Goal: Find contact information: Obtain details needed to contact an individual or organization

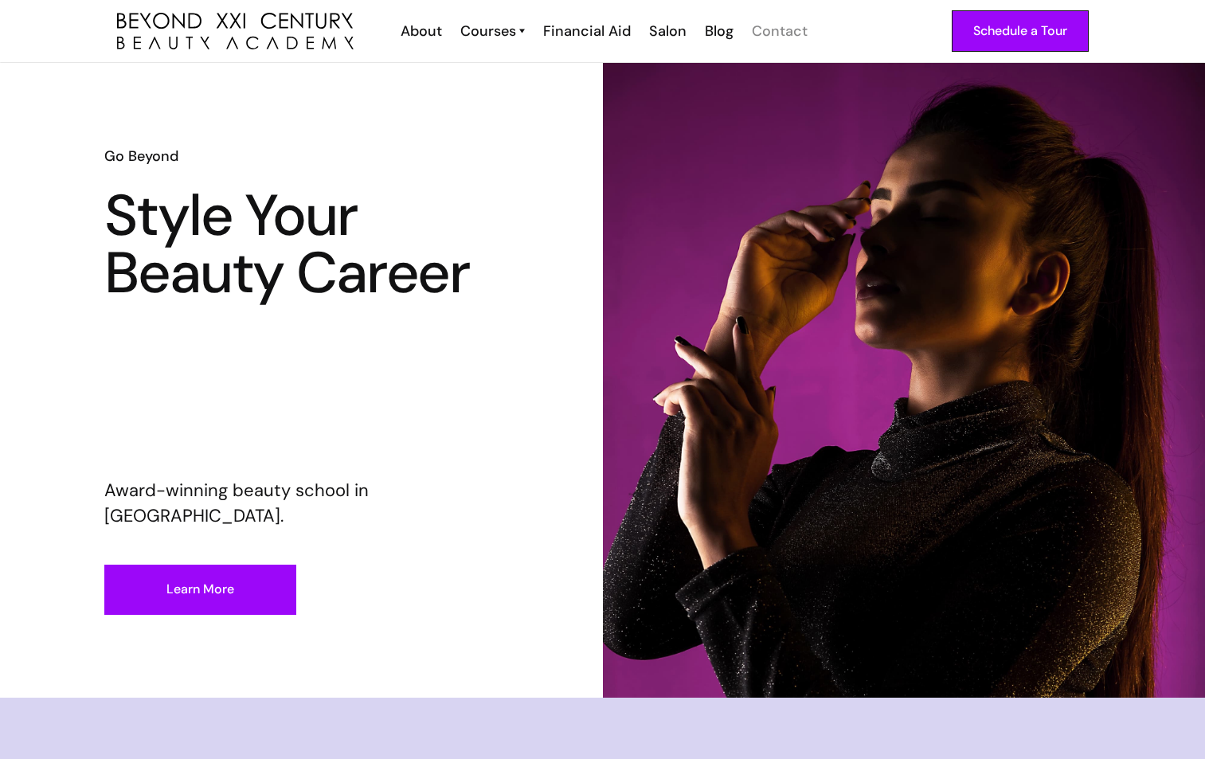
click at [789, 25] on div "Contact" at bounding box center [780, 31] width 56 height 21
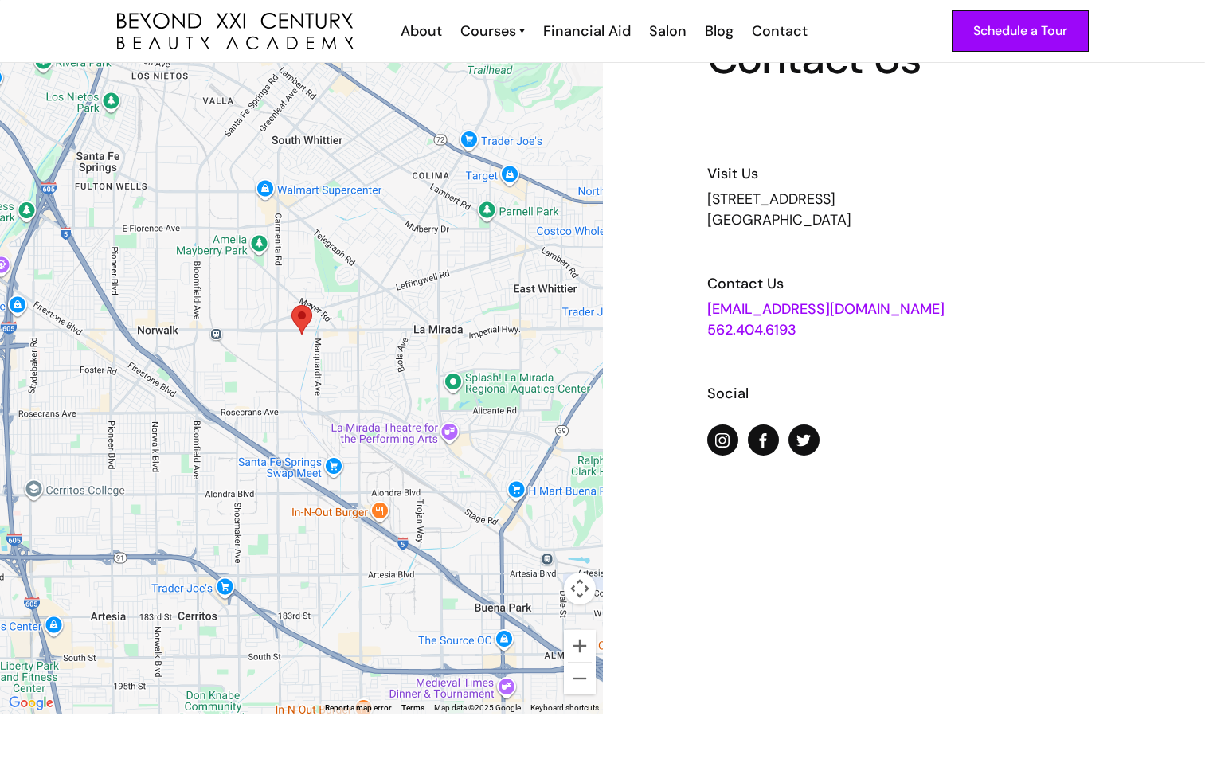
scroll to position [100, 0]
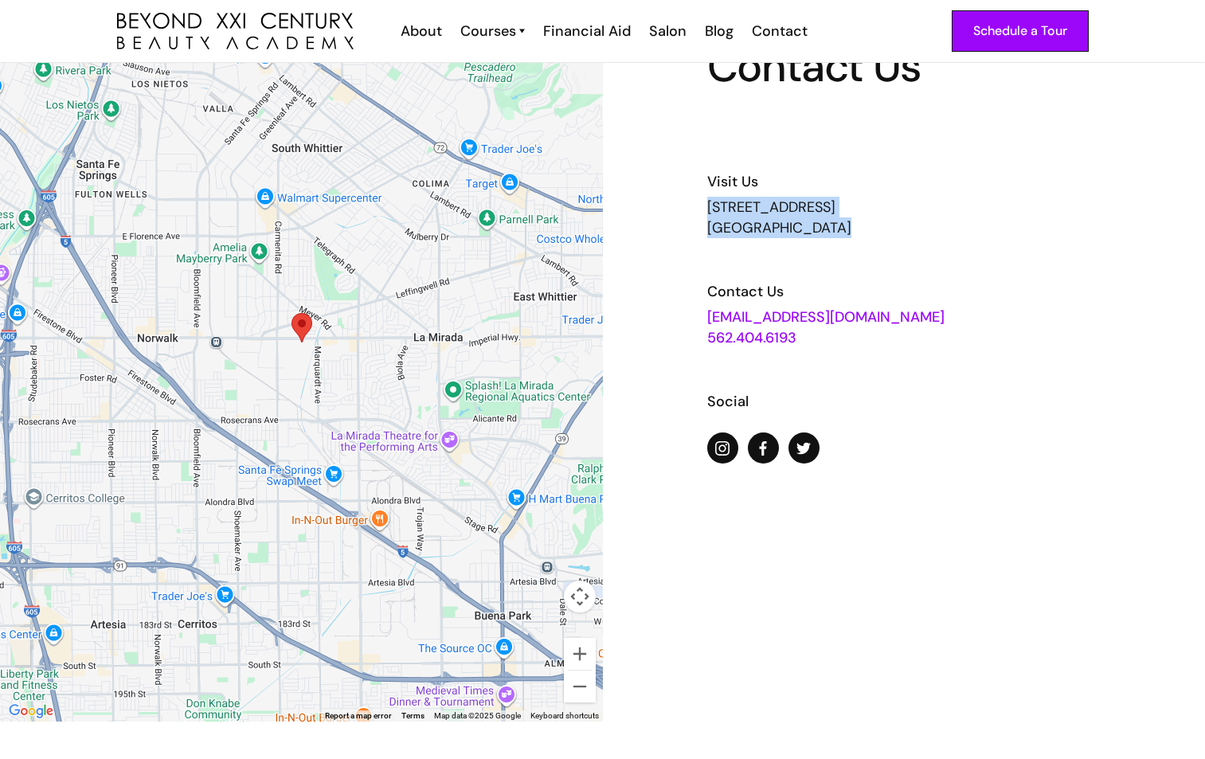
drag, startPoint x: 703, startPoint y: 202, endPoint x: 950, endPoint y: 253, distance: 252.0
click at [950, 253] on div "Contact Us Visit Us 13640 Imperial Highway, Suite 6,7,8 Santa Fe Springs, CA 90…" at bounding box center [904, 342] width 603 height 759
click at [931, 237] on div "13640 Imperial Highway, Suite 6,7,8 Santa Fe Springs, CA 90670" at bounding box center [904, 217] width 394 height 41
drag, startPoint x: 931, startPoint y: 237, endPoint x: 696, endPoint y: 202, distance: 237.6
click at [696, 202] on div "Contact Us Visit Us 13640 Imperial Highway, Suite 6,7,8 Santa Fe Springs, CA 90…" at bounding box center [904, 342] width 603 height 759
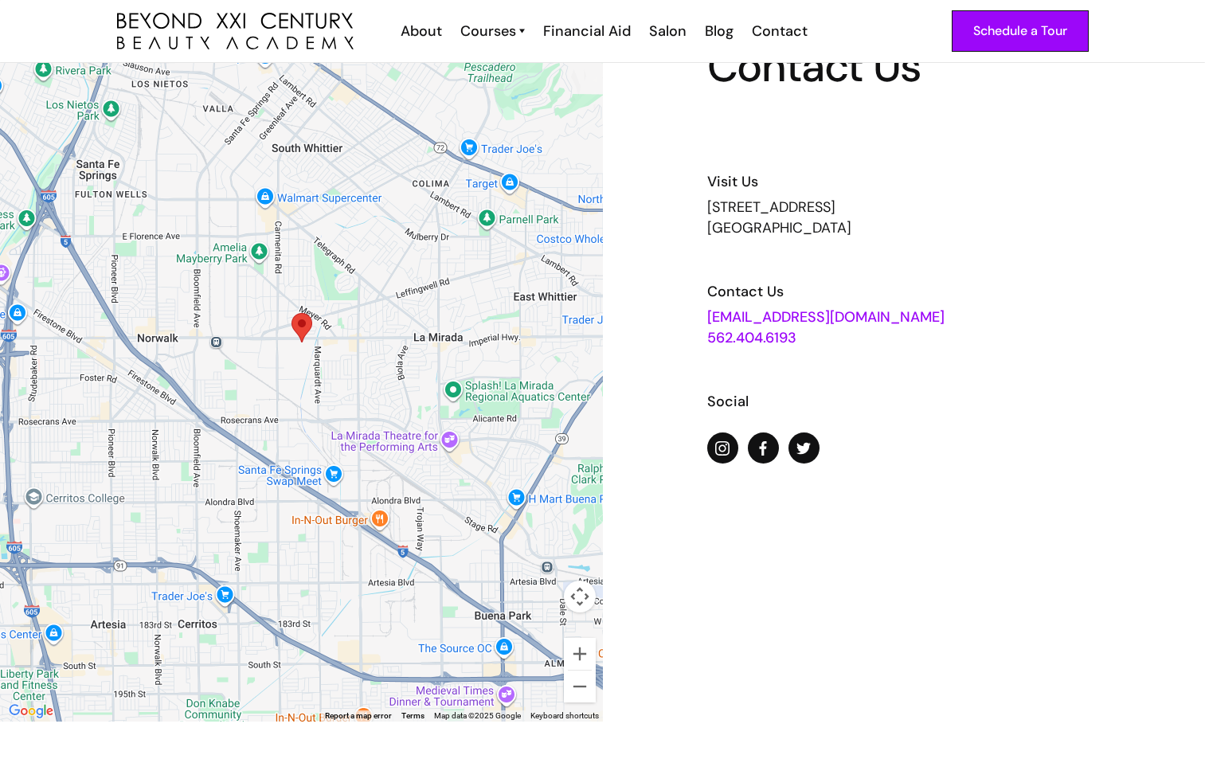
click at [710, 213] on div "13640 Imperial Highway, Suite 6,7,8 Santa Fe Springs, CA 90670" at bounding box center [904, 217] width 394 height 41
drag, startPoint x: 704, startPoint y: 198, endPoint x: 915, endPoint y: 229, distance: 213.3
click at [915, 229] on div "Contact Us Visit Us 13640 Imperial Highway, Suite 6,7,8 Santa Fe Springs, CA 90…" at bounding box center [904, 342] width 603 height 759
click at [915, 229] on div "13640 Imperial Highway, Suite 6,7,8 Santa Fe Springs, CA 90670" at bounding box center [904, 217] width 394 height 41
drag, startPoint x: 908, startPoint y: 233, endPoint x: 696, endPoint y: 195, distance: 216.1
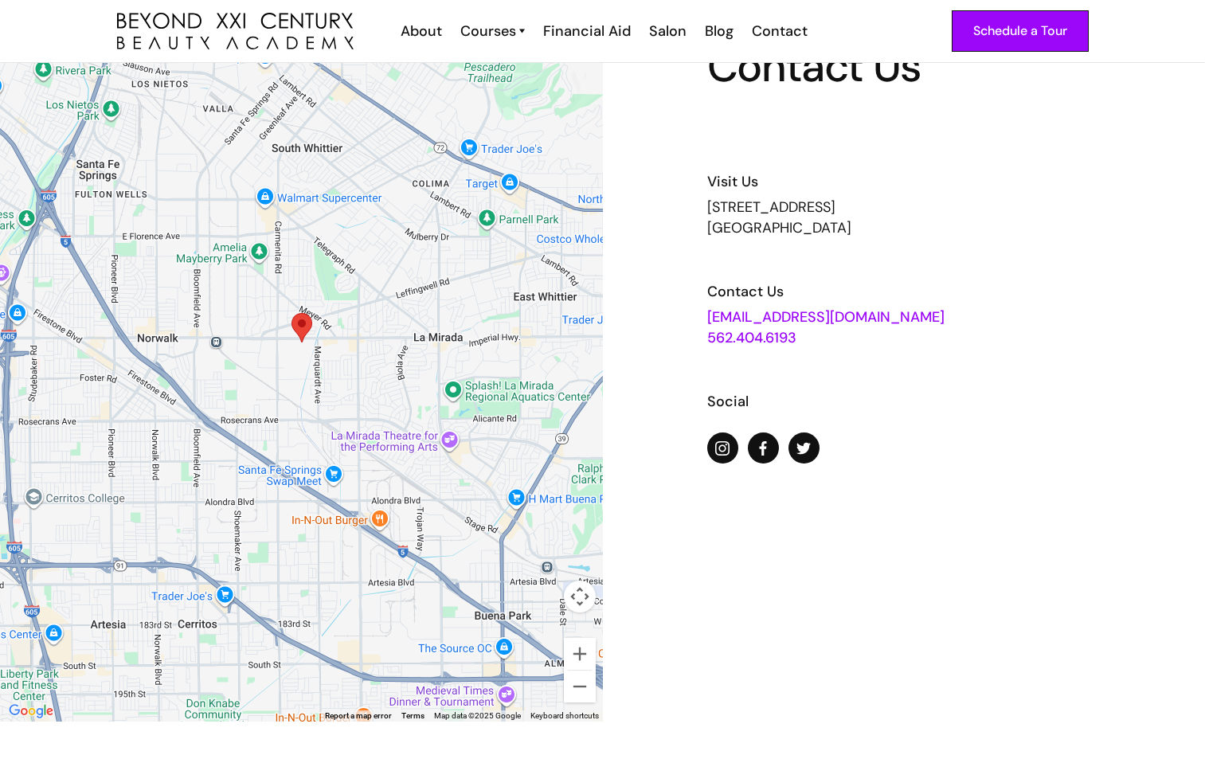
click at [696, 195] on div "Contact Us Visit Us 13640 Imperial Highway, Suite 6,7,8 Santa Fe Springs, CA 90…" at bounding box center [904, 342] width 603 height 759
click at [902, 228] on div "13640 Imperial Highway, Suite 6,7,8 Santa Fe Springs, CA 90670" at bounding box center [904, 217] width 394 height 41
drag, startPoint x: 896, startPoint y: 227, endPoint x: 694, endPoint y: 198, distance: 204.4
click at [694, 198] on div "Contact Us Visit Us 13640 Imperial Highway, Suite 6,7,8 Santa Fe Springs, CA 90…" at bounding box center [904, 342] width 603 height 759
click at [929, 189] on h6 "Visit Us" at bounding box center [904, 181] width 394 height 21
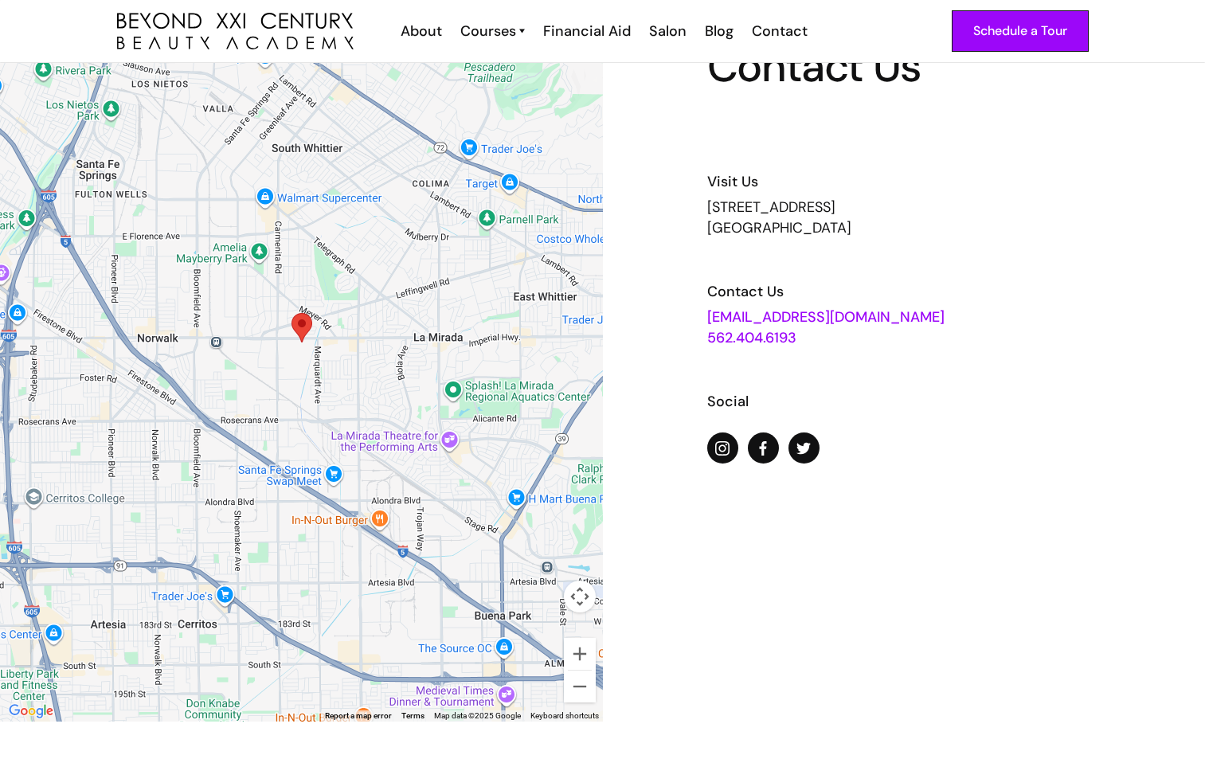
drag, startPoint x: 909, startPoint y: 234, endPoint x: 695, endPoint y: 203, distance: 216.6
click at [694, 203] on div "Contact Us Visit Us 13640 Imperial Highway, Suite 6,7,8 Santa Fe Springs, CA 90…" at bounding box center [904, 342] width 603 height 759
click at [738, 205] on div "13640 Imperial Highway, Suite 6,7,8 Santa Fe Springs, CA 90670" at bounding box center [904, 217] width 394 height 41
drag, startPoint x: 699, startPoint y: 206, endPoint x: 930, endPoint y: 244, distance: 233.4
click at [931, 244] on div "Contact Us Visit Us 13640 Imperial Highway, Suite 6,7,8 Santa Fe Springs, CA 90…" at bounding box center [904, 342] width 603 height 759
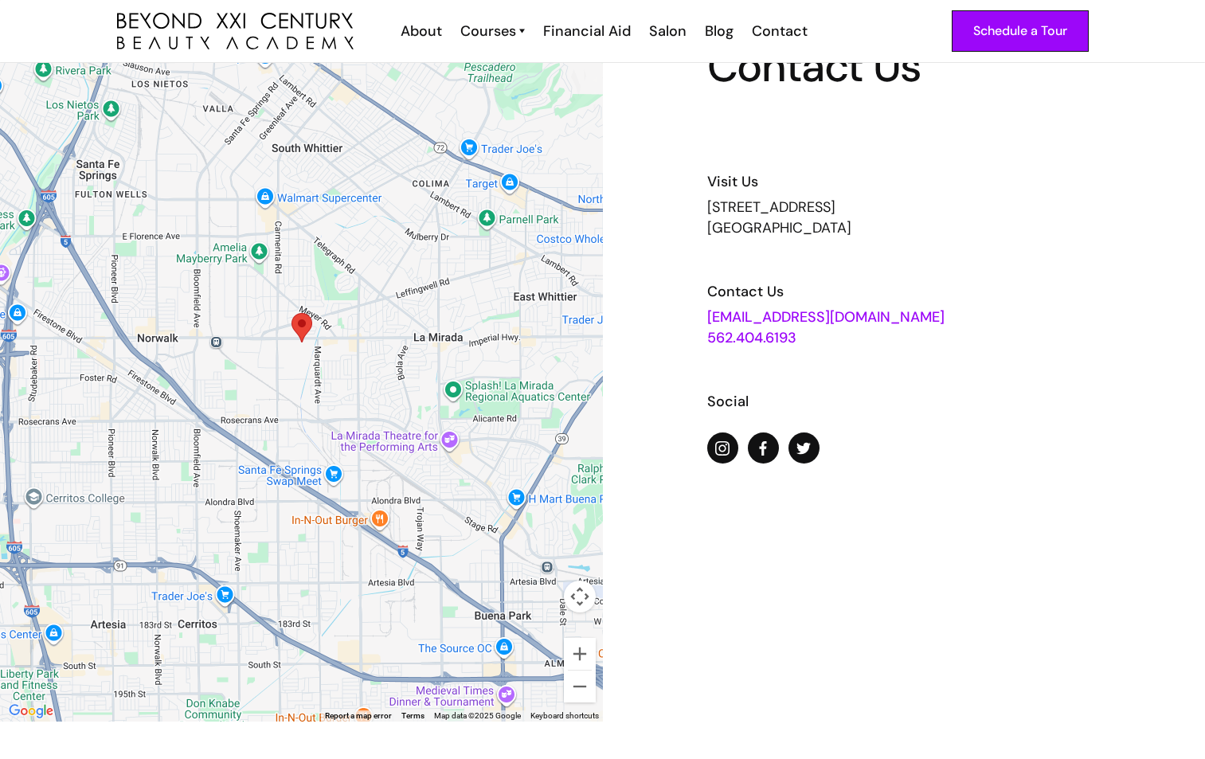
click at [915, 231] on div "13640 Imperial Highway, Suite 6,7,8 Santa Fe Springs, CA 90670" at bounding box center [904, 217] width 394 height 41
drag, startPoint x: 934, startPoint y: 231, endPoint x: 700, endPoint y: 206, distance: 234.7
click at [700, 206] on div "Contact Us Visit Us 13640 Imperial Highway, Suite 6,7,8 Santa Fe Springs, CA 90…" at bounding box center [904, 342] width 603 height 759
drag, startPoint x: 908, startPoint y: 228, endPoint x: 702, endPoint y: 206, distance: 207.5
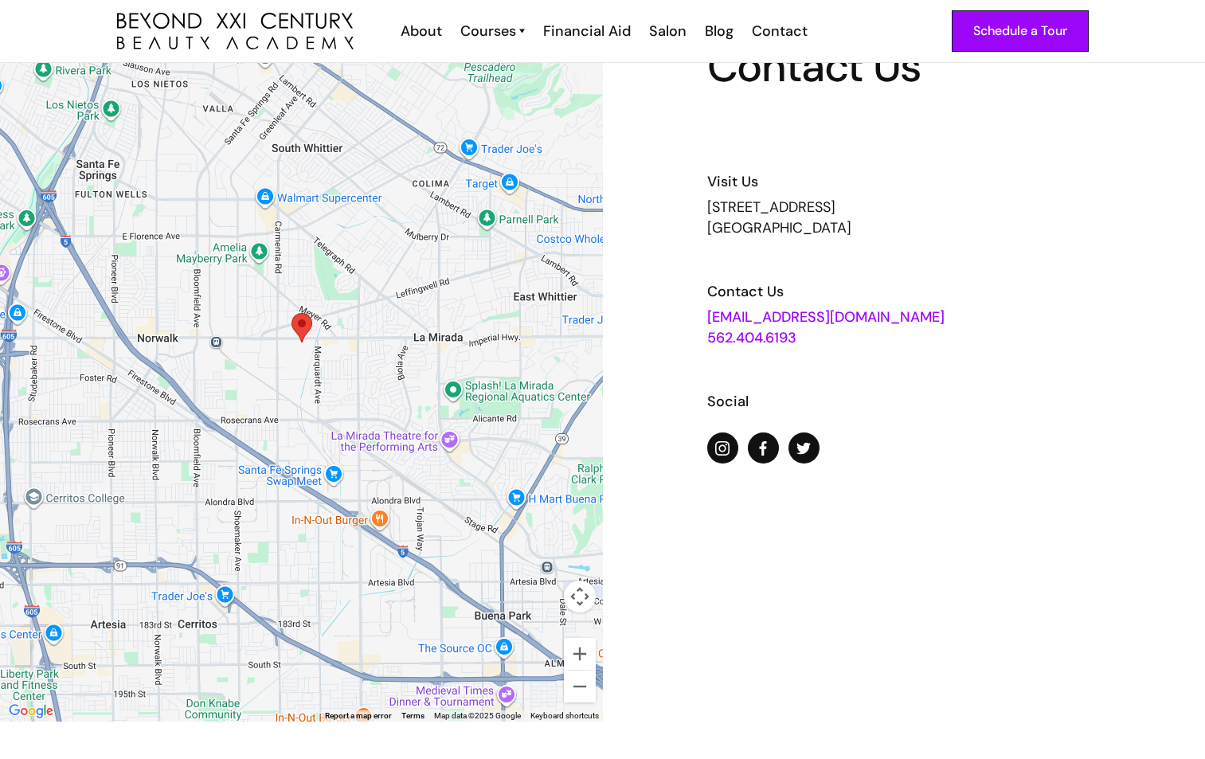
click at [702, 206] on div "Contact Us Visit Us 13640 Imperial Highway, Suite 6,7,8 Santa Fe Springs, CA 90…" at bounding box center [904, 342] width 603 height 759
click at [923, 230] on div "13640 Imperial Highway, Suite 6,7,8 Santa Fe Springs, CA 90670" at bounding box center [904, 217] width 394 height 41
drag, startPoint x: 928, startPoint y: 230, endPoint x: 676, endPoint y: 203, distance: 253.2
click at [676, 203] on div "Contact Us Visit Us 13640 Imperial Highway, Suite 6,7,8 Santa Fe Springs, CA 90…" at bounding box center [904, 342] width 603 height 759
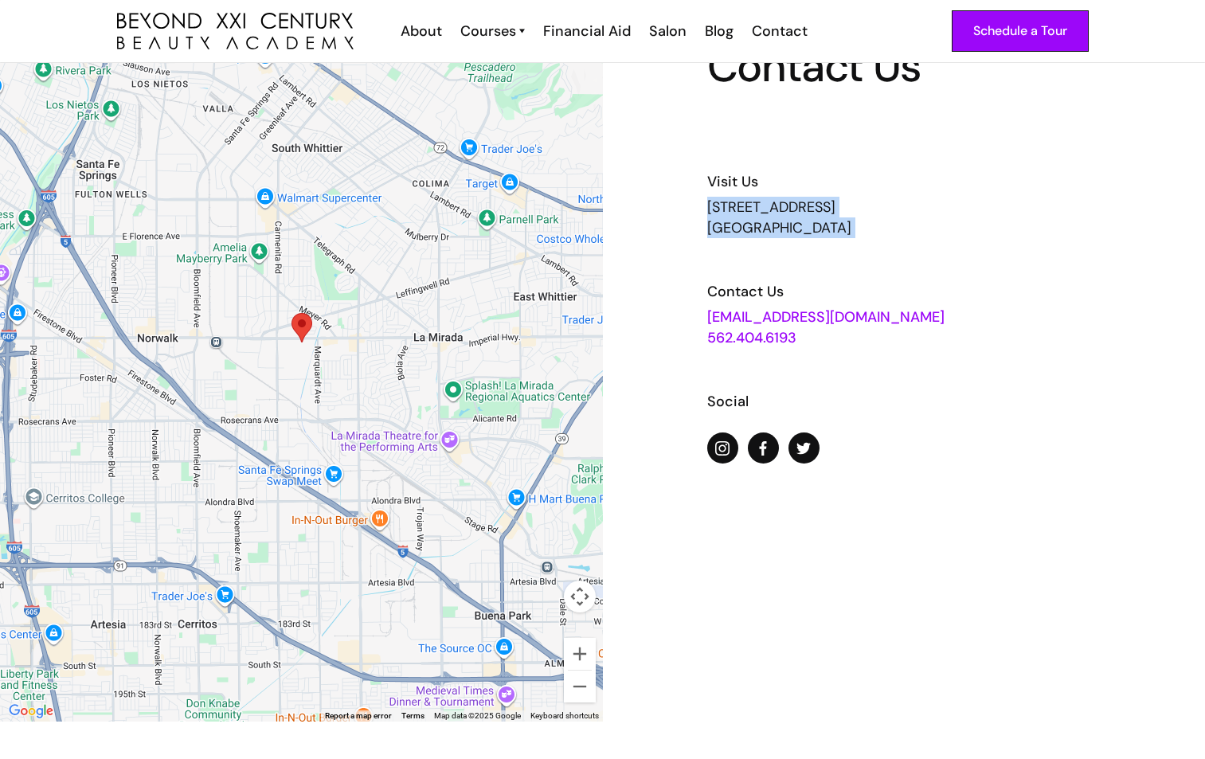
drag, startPoint x: 676, startPoint y: 203, endPoint x: 899, endPoint y: 240, distance: 226.1
click at [899, 240] on div "Contact Us Visit Us 13640 Imperial Highway, Suite 6,7,8 Santa Fe Springs, CA 90…" at bounding box center [904, 342] width 603 height 759
click at [936, 235] on div "13640 Imperial Highway, Suite 6,7,8 Santa Fe Springs, CA 90670" at bounding box center [904, 217] width 394 height 41
drag, startPoint x: 936, startPoint y: 235, endPoint x: 684, endPoint y: 198, distance: 255.2
click at [684, 198] on div "Contact Us Visit Us 13640 Imperial Highway, Suite 6,7,8 Santa Fe Springs, CA 90…" at bounding box center [904, 342] width 603 height 759
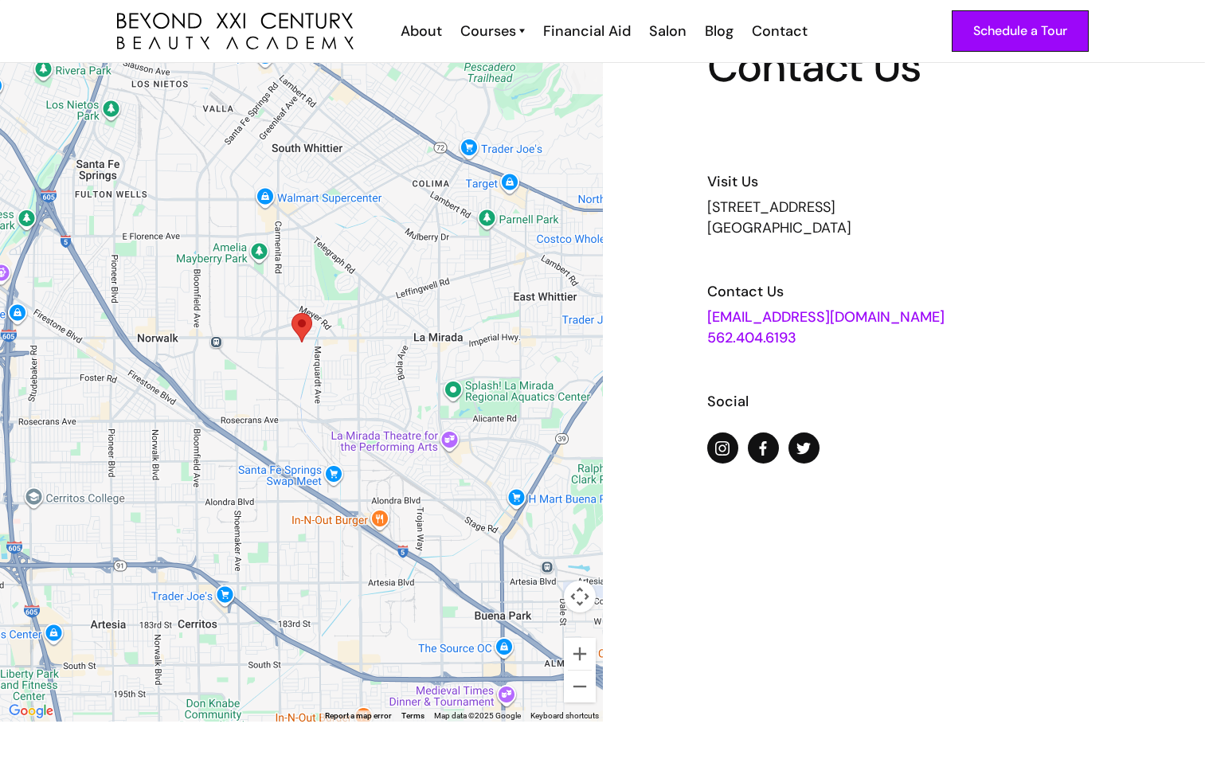
click at [684, 203] on div "Contact Us Visit Us 13640 Imperial Highway, Suite 6,7,8 Santa Fe Springs, CA 90…" at bounding box center [904, 342] width 603 height 759
drag, startPoint x: 684, startPoint y: 203, endPoint x: 908, endPoint y: 236, distance: 226.2
click at [908, 236] on div "Contact Us Visit Us 13640 Imperial Highway, Suite 6,7,8 Santa Fe Springs, CA 90…" at bounding box center [904, 342] width 603 height 759
click at [908, 236] on div "13640 Imperial Highway, Suite 6,7,8 Santa Fe Springs, CA 90670" at bounding box center [904, 217] width 394 height 41
drag, startPoint x: 915, startPoint y: 236, endPoint x: 703, endPoint y: 207, distance: 213.9
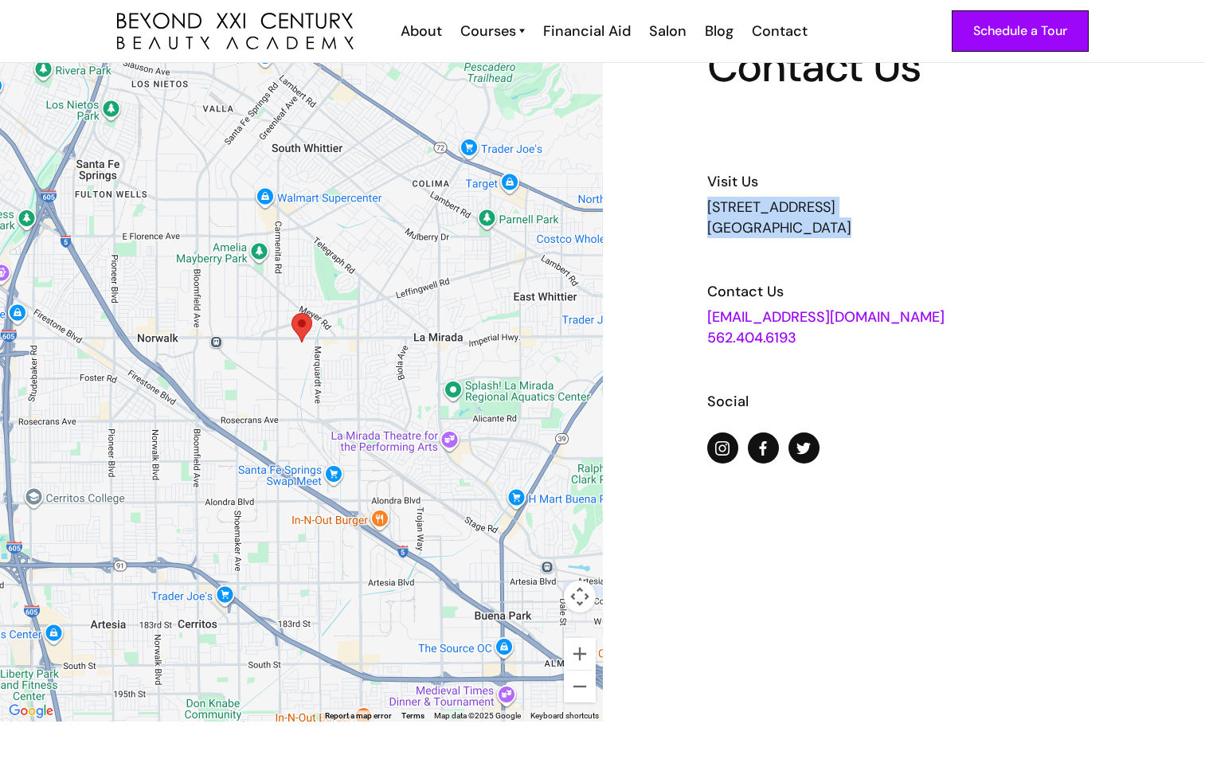
click at [703, 207] on div "Contact Us Visit Us 13640 Imperial Highway, Suite 6,7,8 Santa Fe Springs, CA 90…" at bounding box center [904, 342] width 603 height 759
drag, startPoint x: 703, startPoint y: 207, endPoint x: 911, endPoint y: 220, distance: 209.1
click at [911, 220] on div "Contact Us Visit Us 13640 Imperial Highway, Suite 6,7,8 Santa Fe Springs, CA 90…" at bounding box center [904, 342] width 603 height 759
click at [911, 220] on div "13640 Imperial Highway, Suite 6,7,8 Santa Fe Springs, CA 90670" at bounding box center [904, 217] width 394 height 41
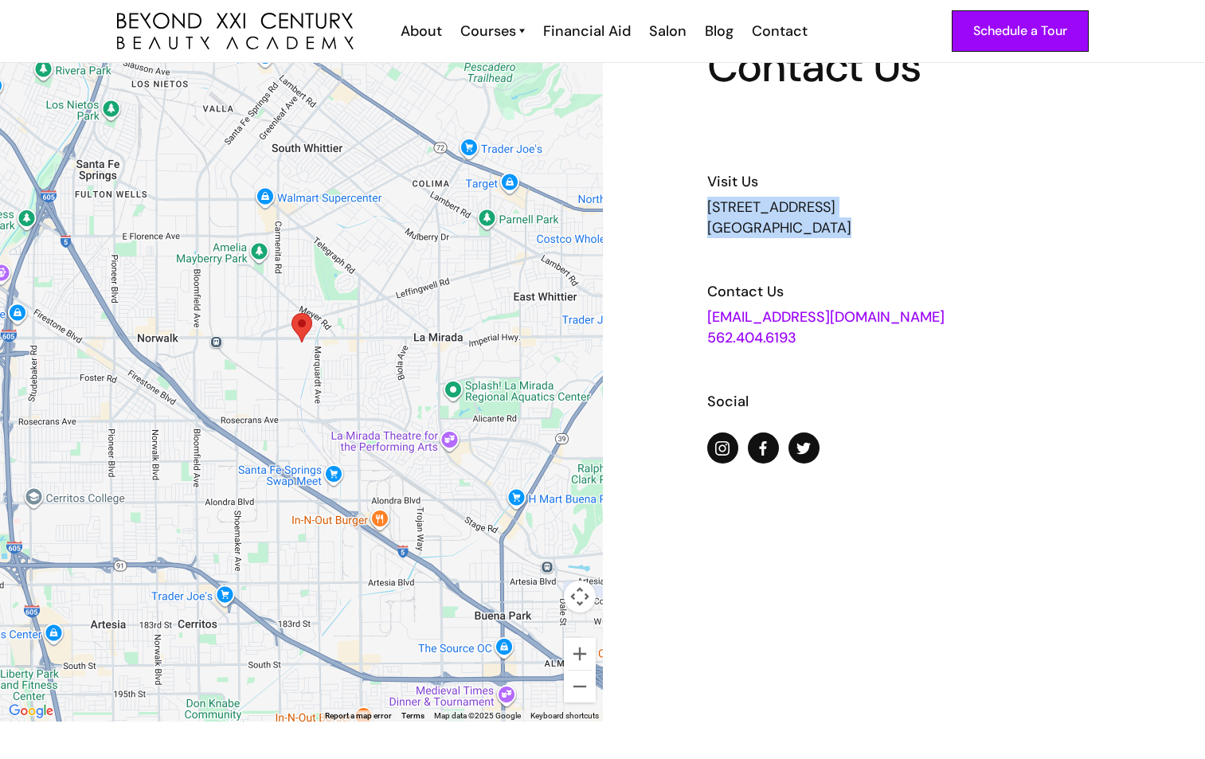
drag, startPoint x: 916, startPoint y: 237, endPoint x: 645, endPoint y: 198, distance: 274.5
click at [645, 198] on div "Contact Us Visit Us 13640 Imperial Highway, Suite 6,7,8 Santa Fe Springs, CA 90…" at bounding box center [904, 342] width 603 height 759
click at [907, 227] on div "13640 Imperial Highway, Suite 6,7,8 Santa Fe Springs, CA 90670" at bounding box center [904, 217] width 394 height 41
drag, startPoint x: 907, startPoint y: 227, endPoint x: 683, endPoint y: 210, distance: 224.6
click at [683, 210] on div "Contact Us Visit Us 13640 Imperial Highway, Suite 6,7,8 Santa Fe Springs, CA 90…" at bounding box center [904, 342] width 603 height 759
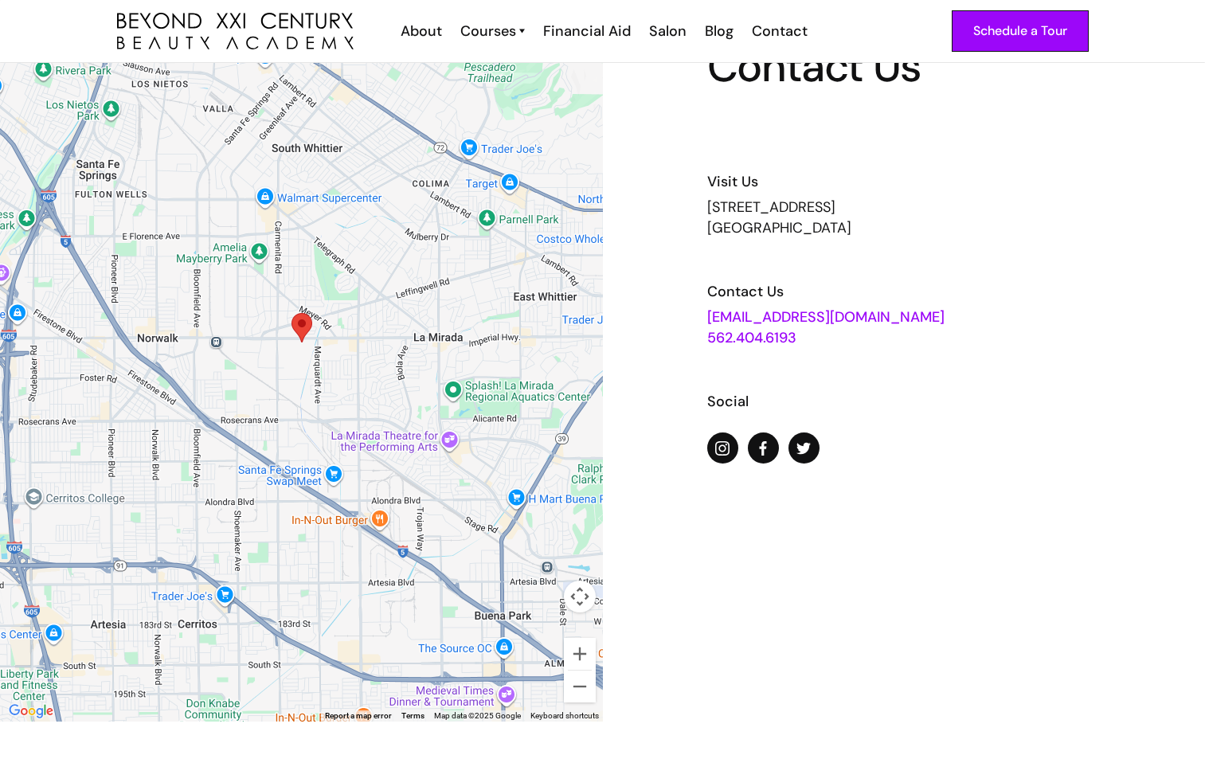
click at [683, 210] on div "Contact Us Visit Us 13640 Imperial Highway, Suite 6,7,8 Santa Fe Springs, CA 90…" at bounding box center [904, 342] width 603 height 759
drag, startPoint x: 683, startPoint y: 210, endPoint x: 910, endPoint y: 243, distance: 229.5
click at [910, 243] on div "Contact Us Visit Us 13640 Imperial Highway, Suite 6,7,8 Santa Fe Springs, CA 90…" at bounding box center [904, 342] width 603 height 759
click at [910, 243] on div "Contact Us Visit Us 13640 Imperial Highway, Suite 6,7,8 Santa Fe Springs, CA 90…" at bounding box center [904, 254] width 394 height 418
